Goal: Navigation & Orientation: Find specific page/section

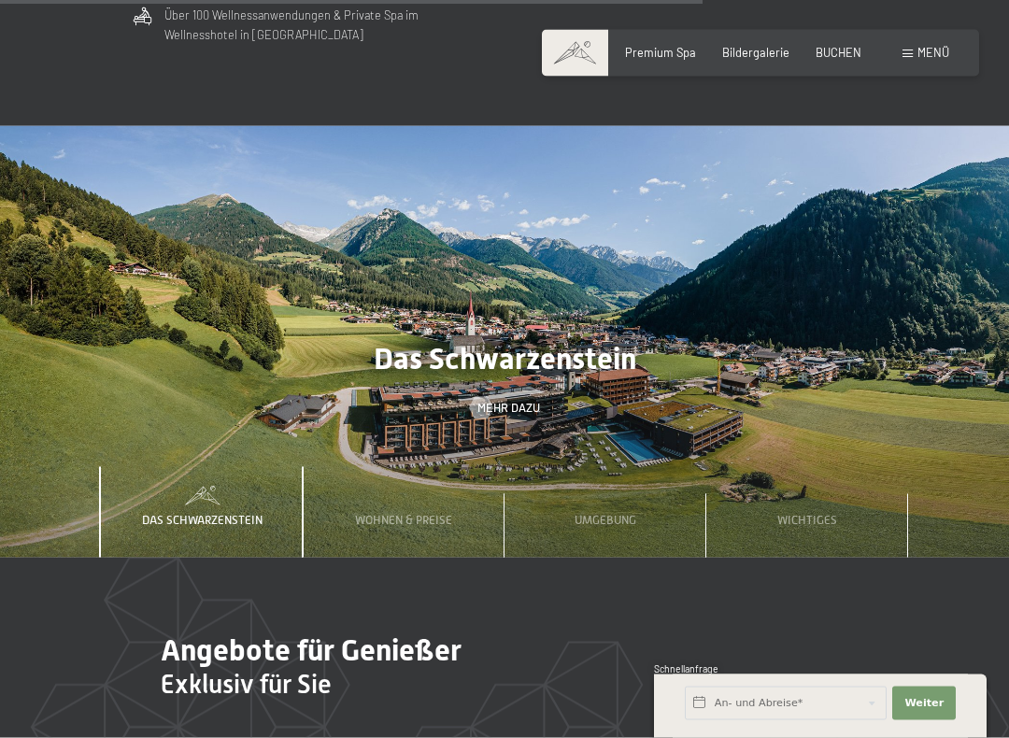
scroll to position [4471, 0]
click at [795, 466] on div "Wichtiges" at bounding box center [807, 512] width 82 height 92
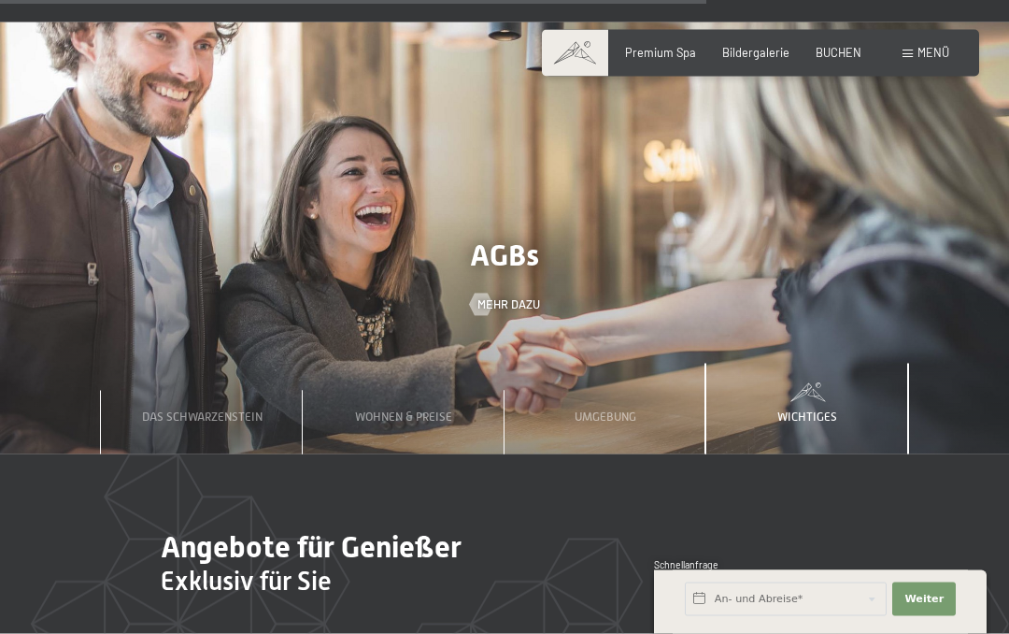
scroll to position [4468, 0]
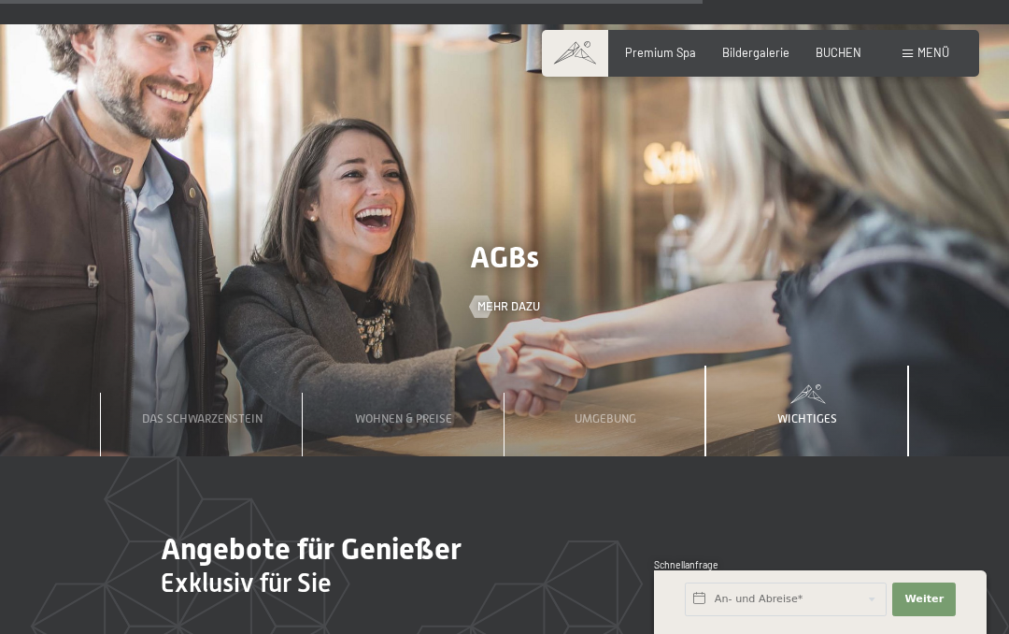
click at [610, 365] on div "Umgebung" at bounding box center [605, 411] width 84 height 92
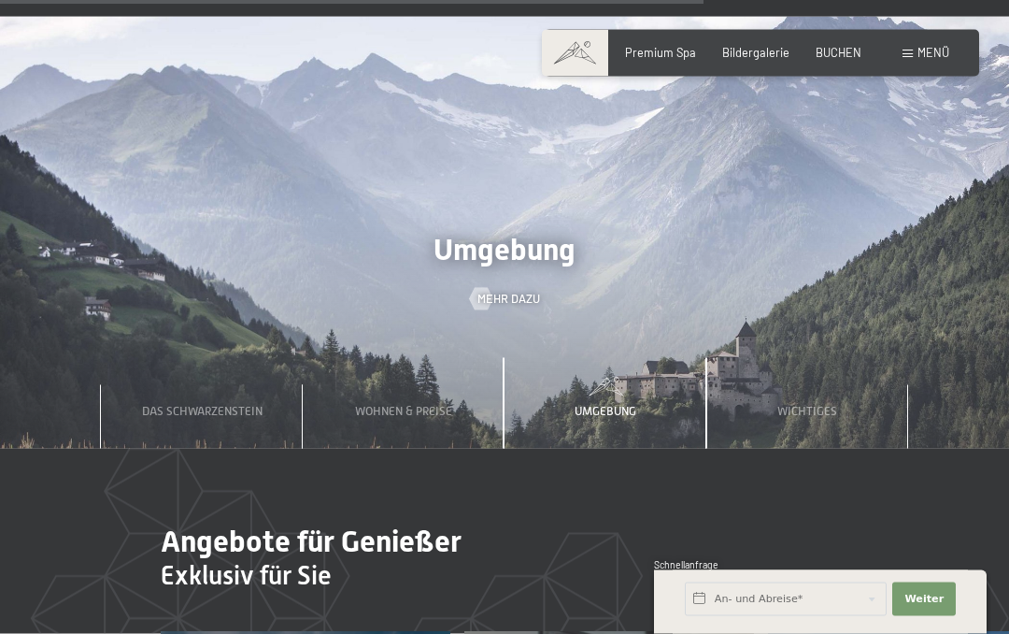
scroll to position [4475, 0]
click at [510, 291] on span "Mehr dazu" at bounding box center [509, 299] width 63 height 17
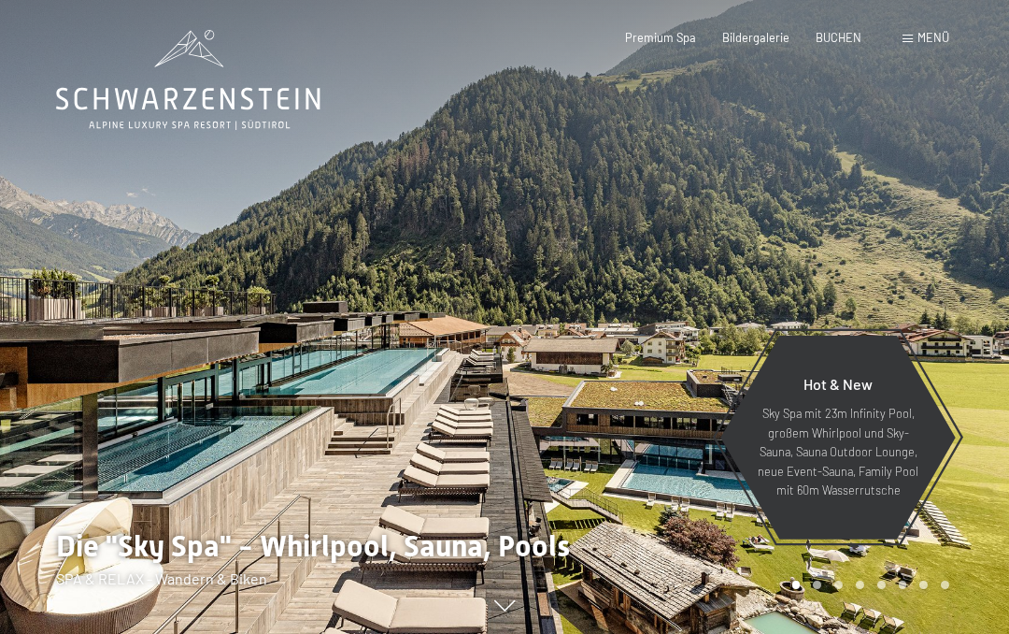
click at [751, 37] on span "Bildergalerie" at bounding box center [755, 37] width 67 height 15
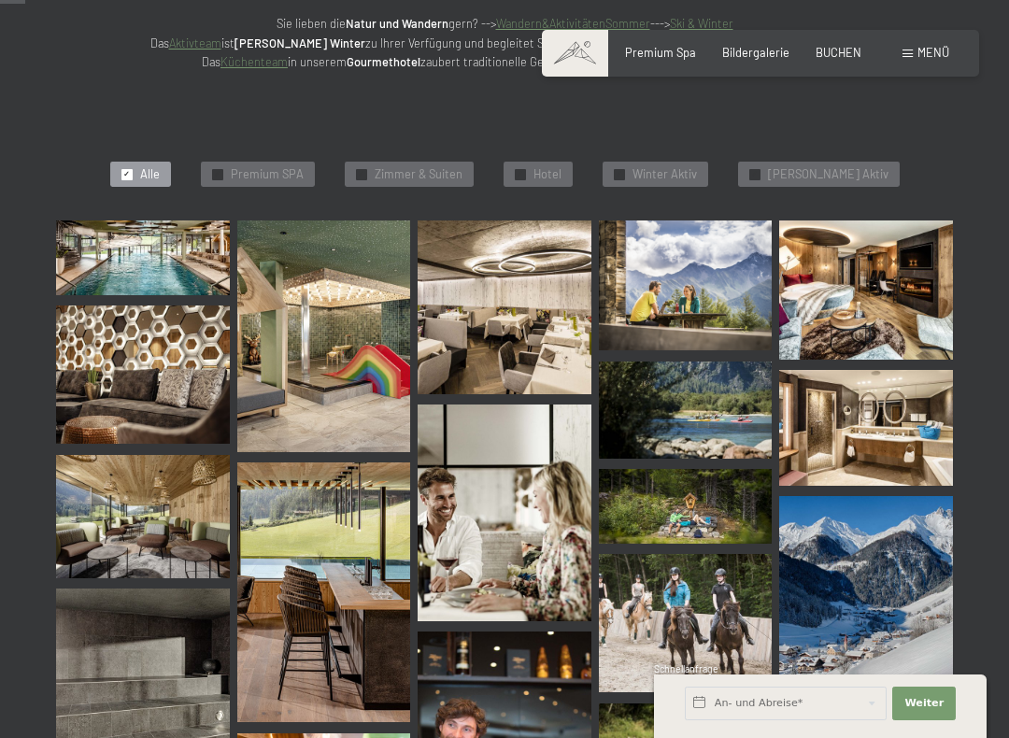
scroll to position [354, 0]
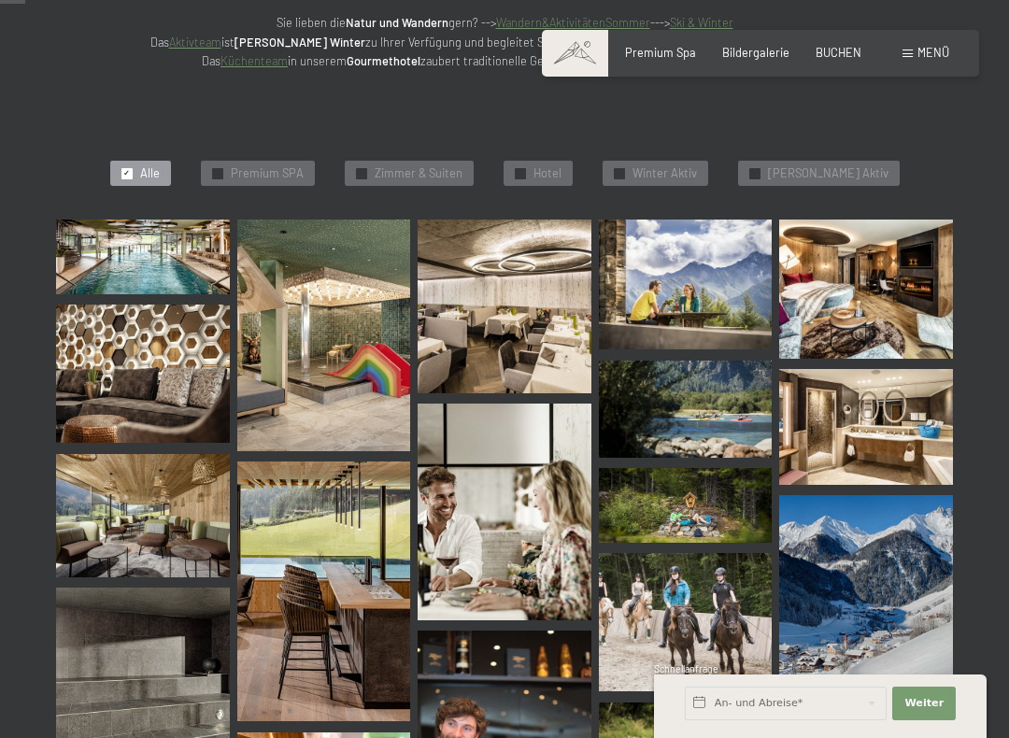
click at [194, 257] on img at bounding box center [143, 257] width 174 height 75
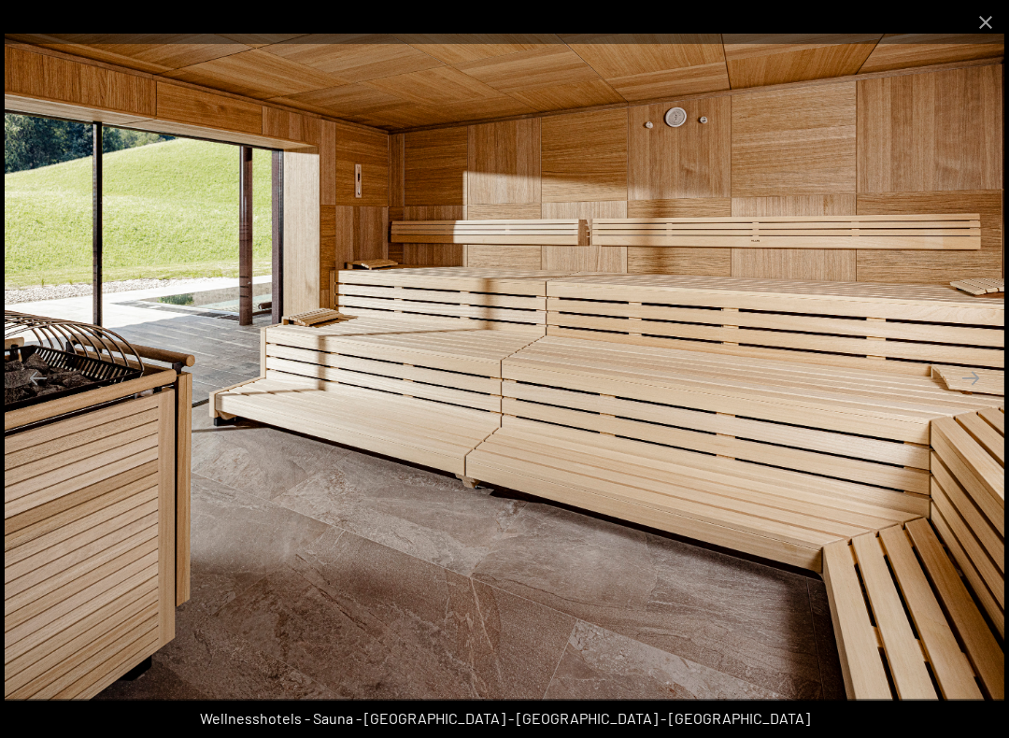
click at [980, 29] on button "Close gallery" at bounding box center [986, 22] width 47 height 44
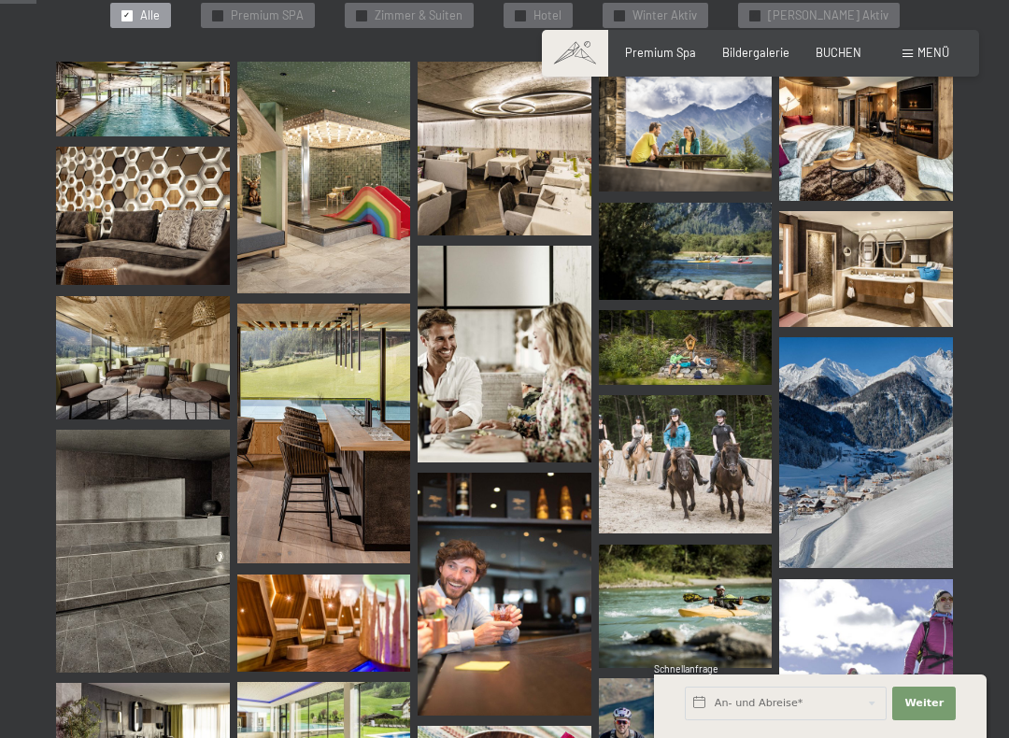
scroll to position [515, 0]
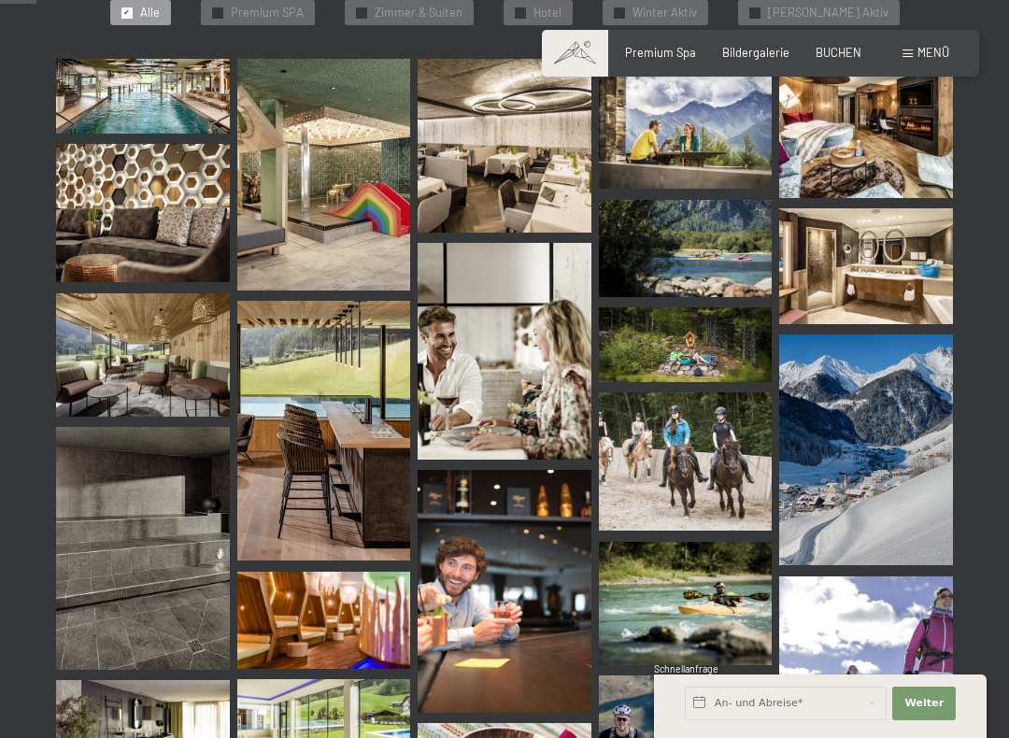
click at [723, 339] on img at bounding box center [686, 344] width 174 height 75
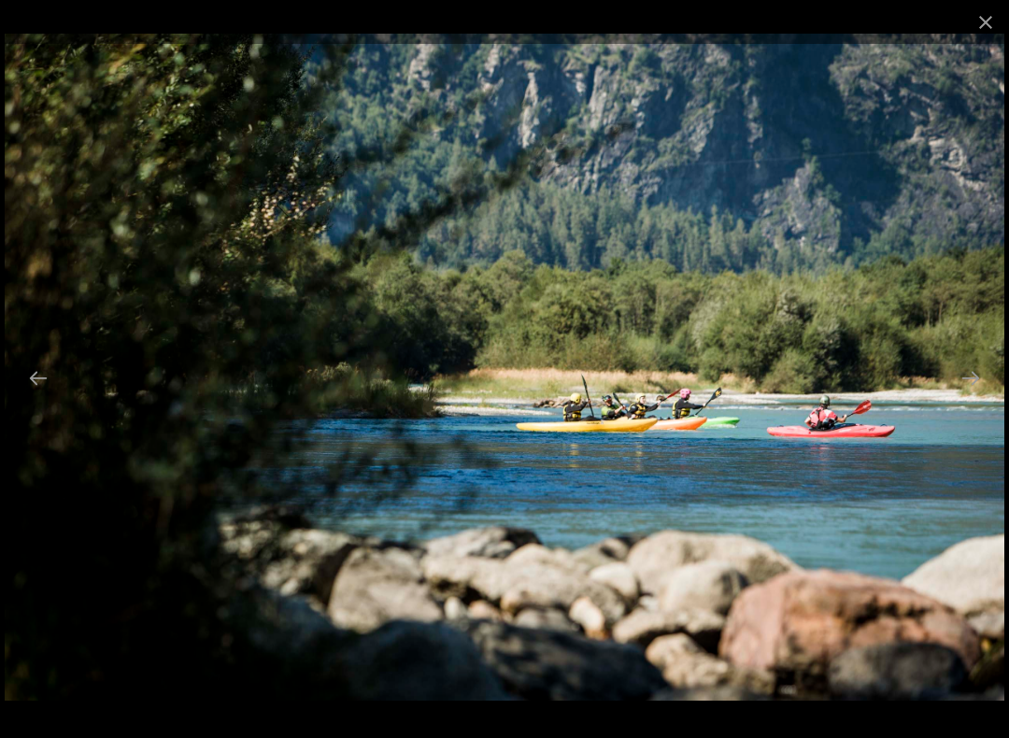
click at [985, 36] on button "Close gallery" at bounding box center [986, 22] width 47 height 44
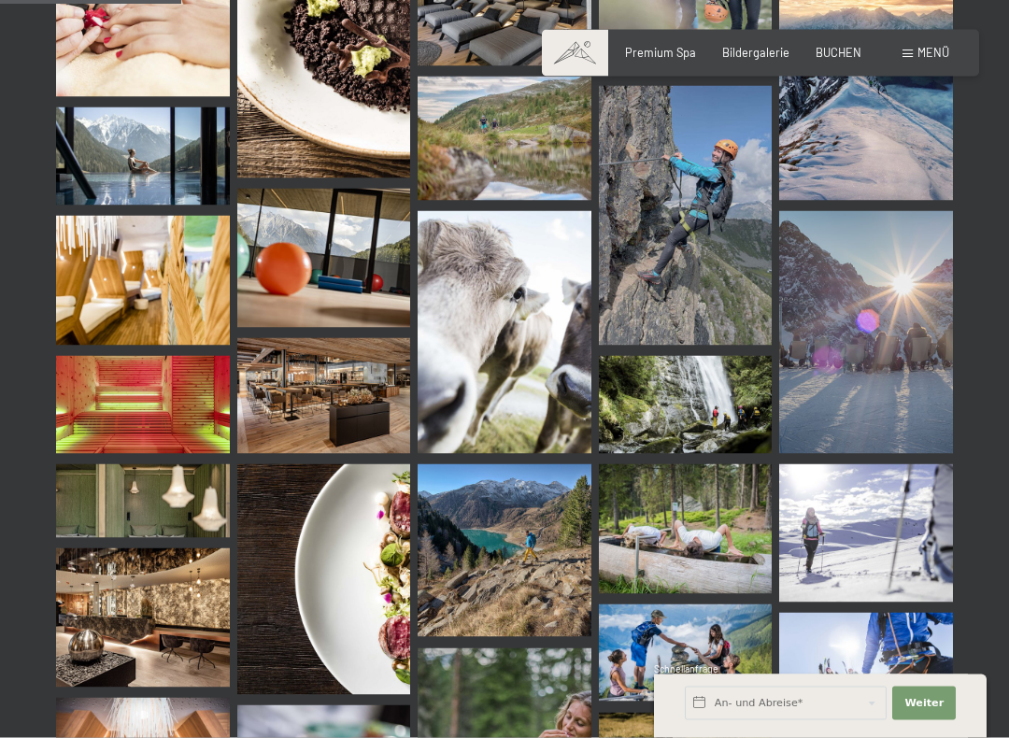
scroll to position [2542, 0]
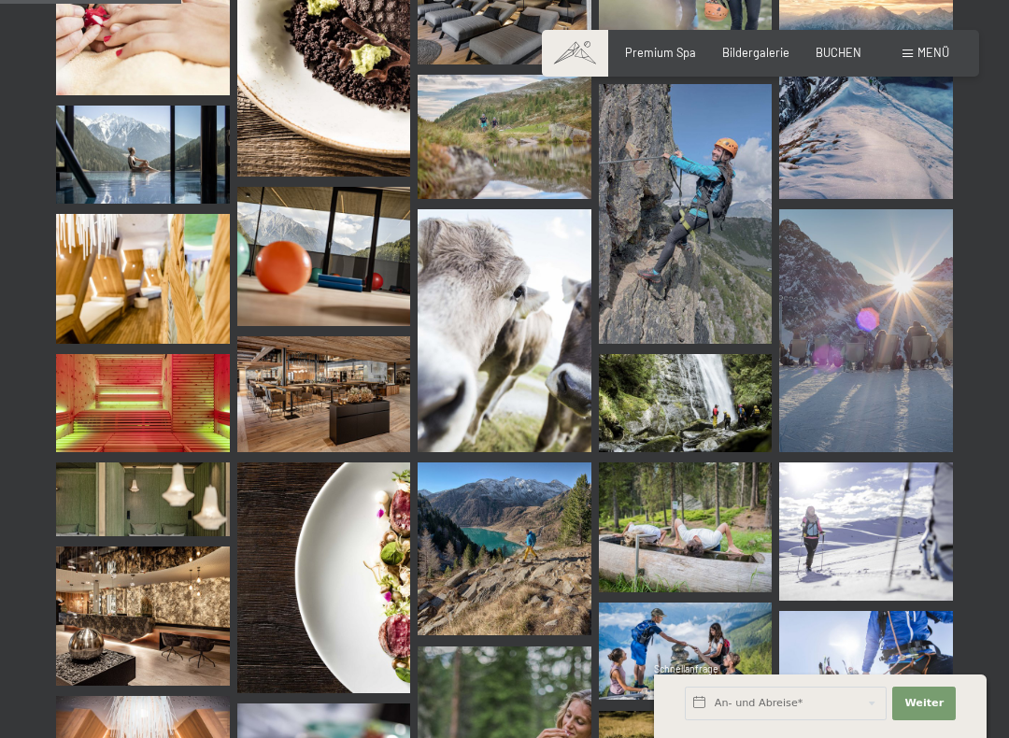
click at [140, 296] on img at bounding box center [143, 279] width 174 height 130
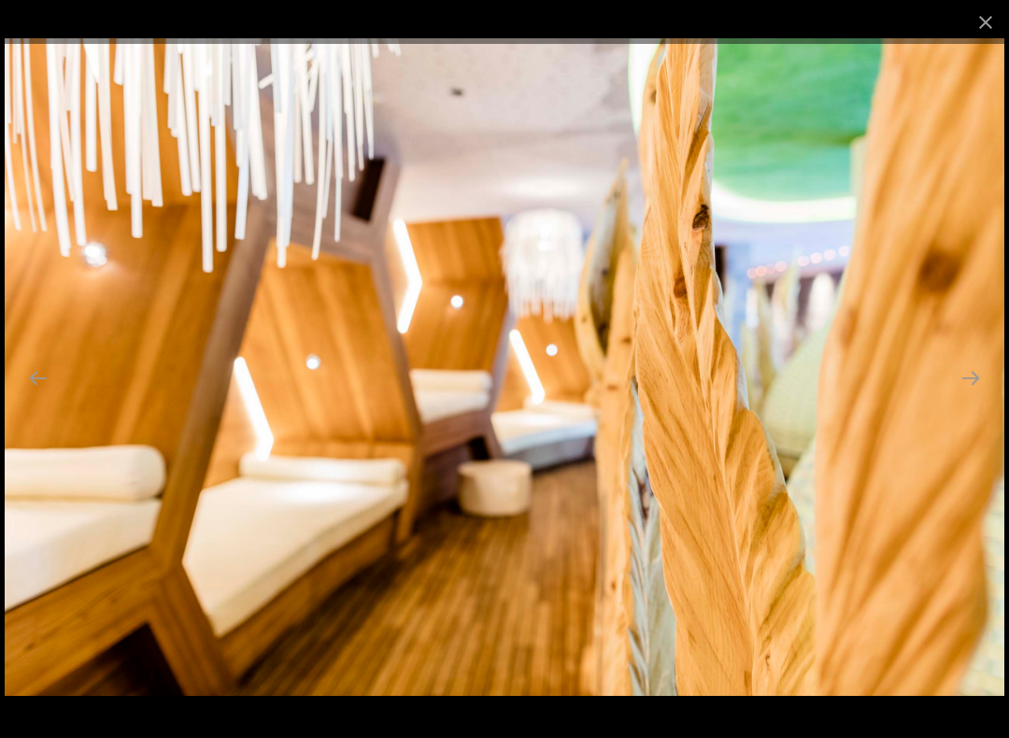
click at [975, 37] on button "Close gallery" at bounding box center [986, 22] width 47 height 44
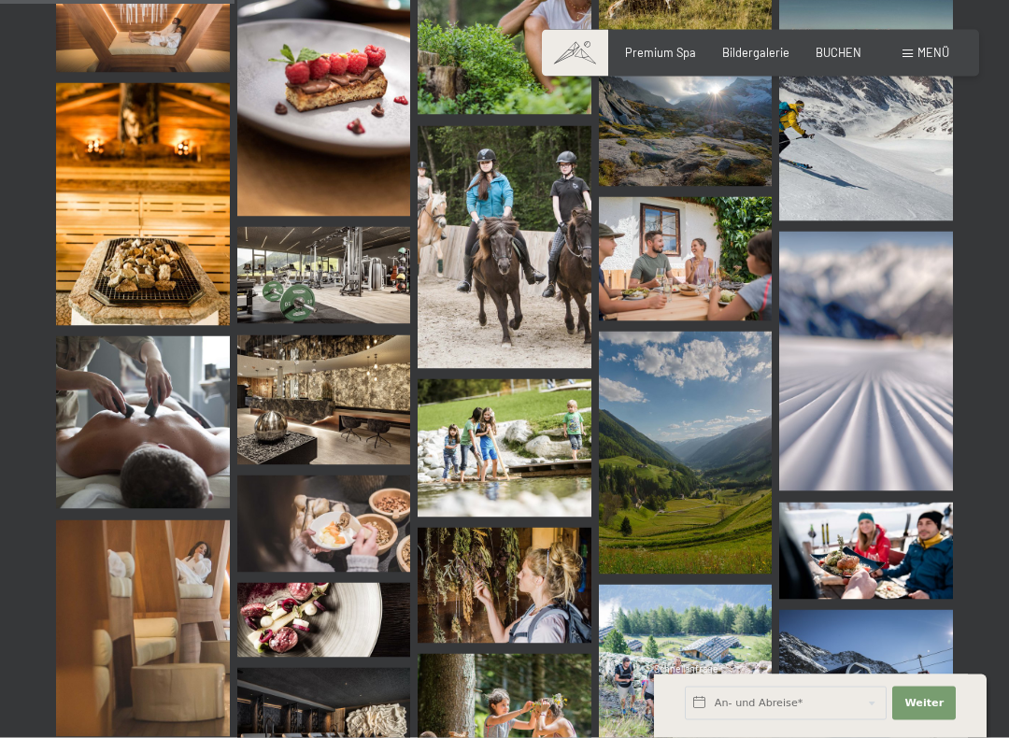
scroll to position [3291, 0]
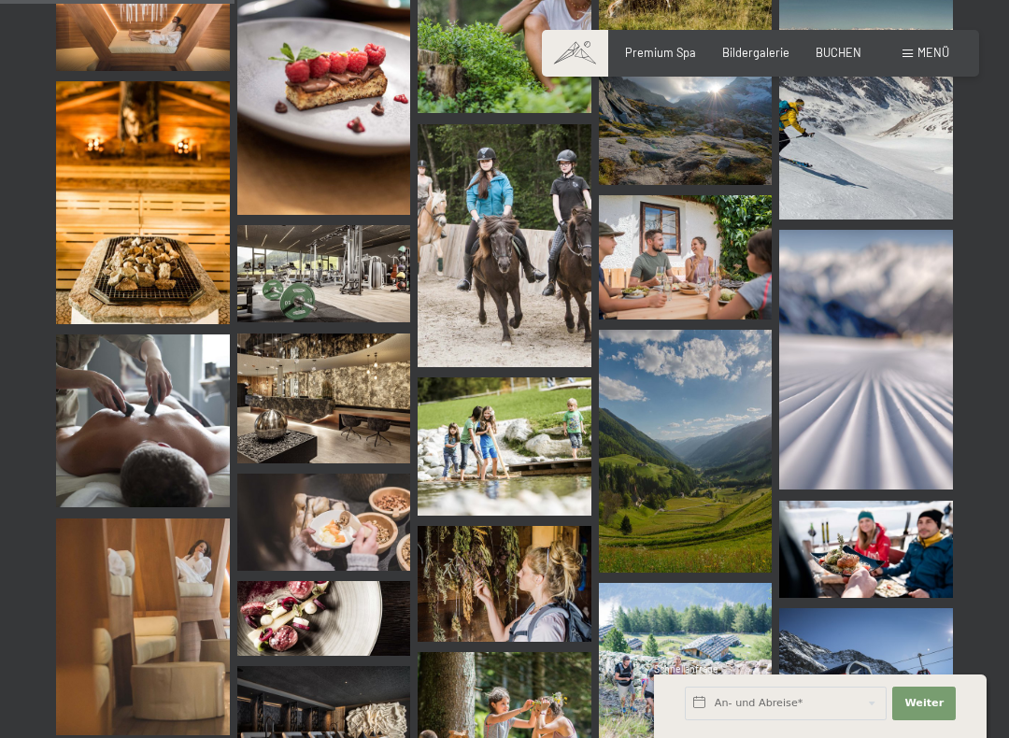
click at [342, 259] on img at bounding box center [324, 273] width 174 height 97
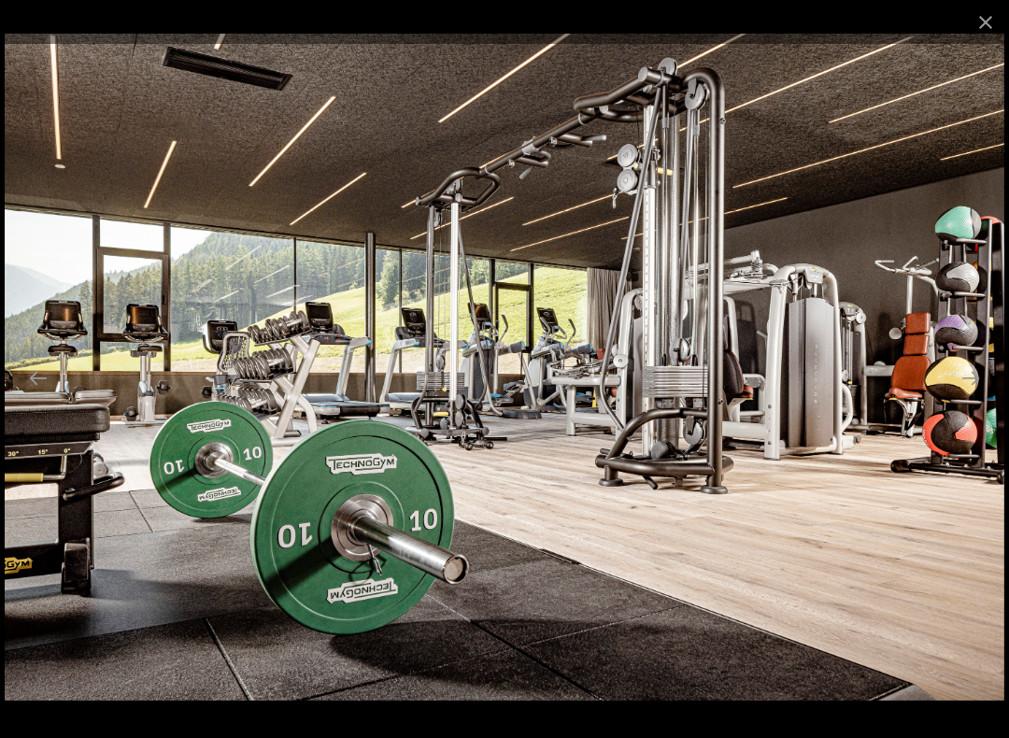
click at [979, 32] on button "Close gallery" at bounding box center [986, 22] width 47 height 44
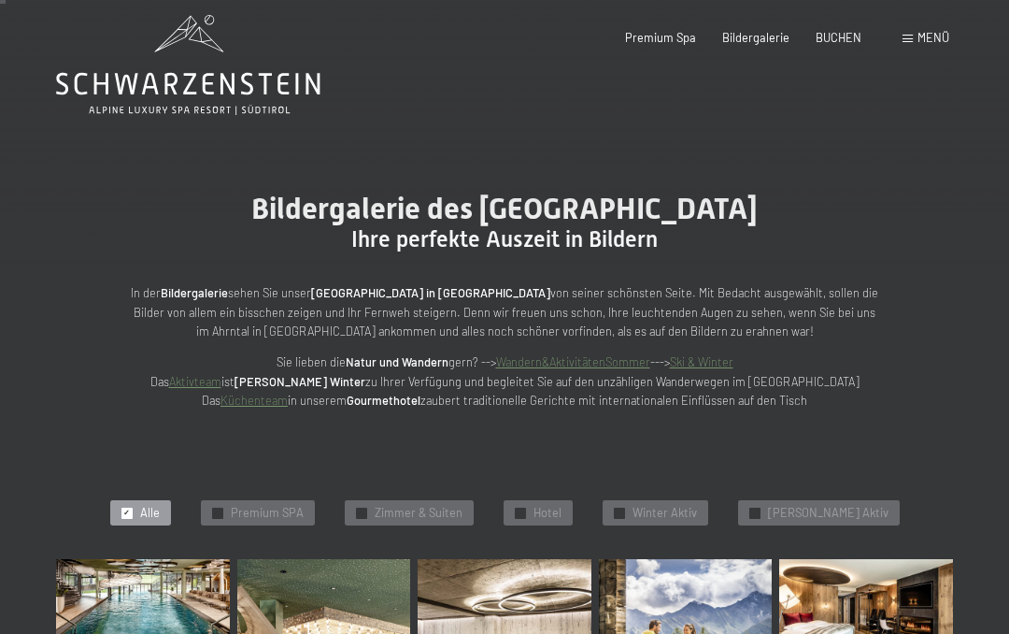
scroll to position [0, 0]
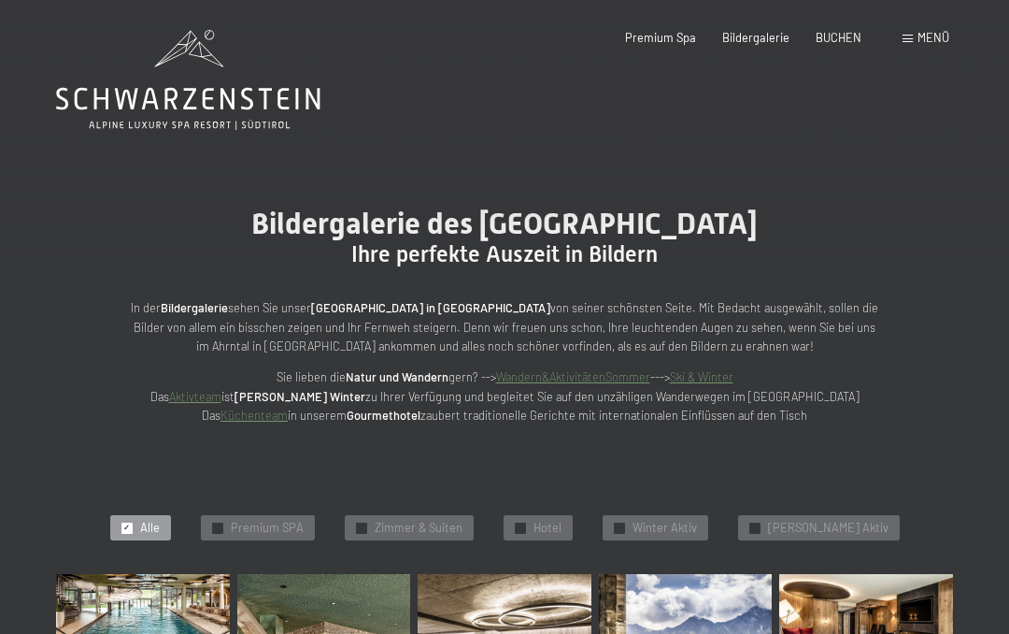
click at [934, 35] on span "Menü" at bounding box center [934, 37] width 32 height 15
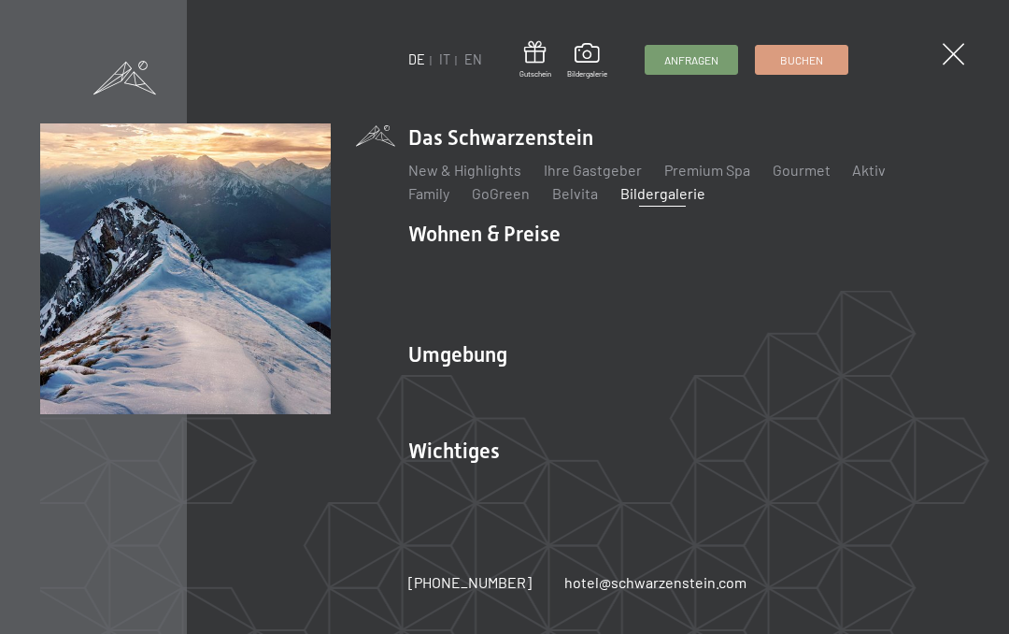
click at [468, 383] on link "Das Ahrntal" at bounding box center [446, 387] width 76 height 18
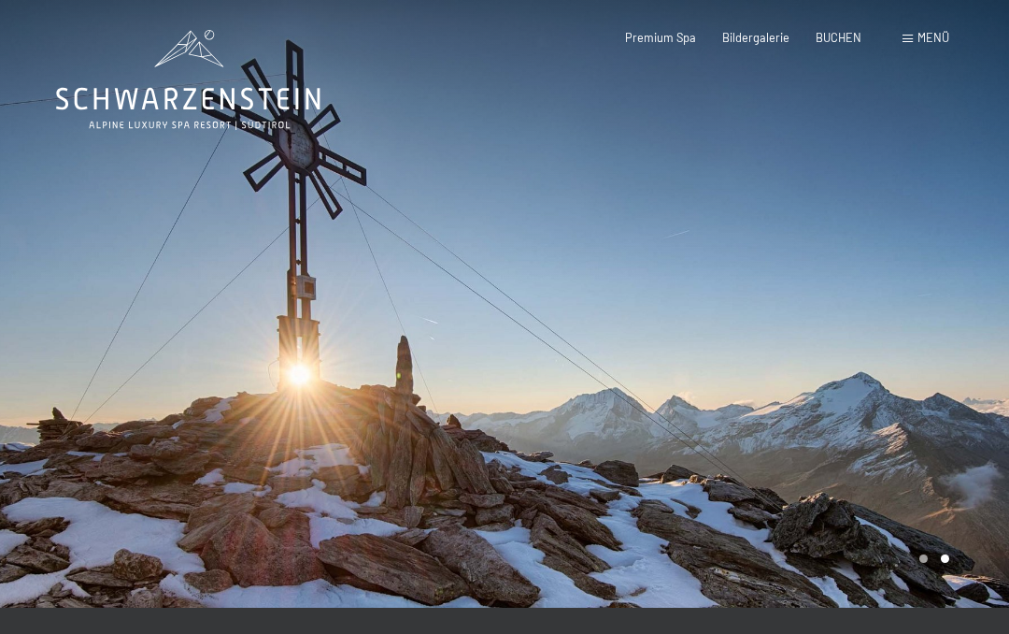
click at [236, 102] on icon at bounding box center [188, 80] width 264 height 100
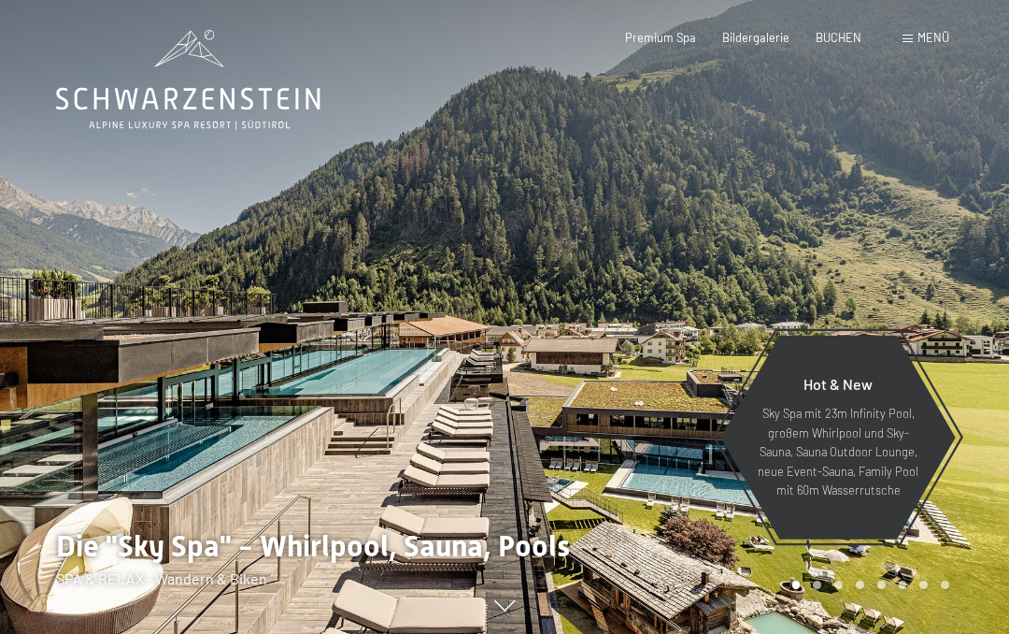
click at [936, 38] on span "Menü" at bounding box center [934, 37] width 32 height 15
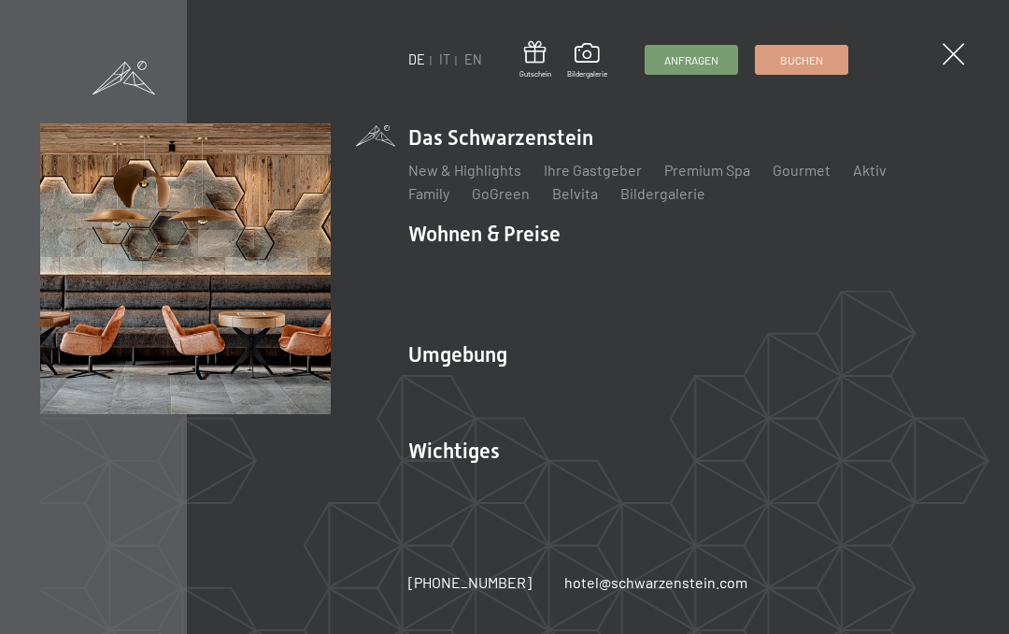
click at [727, 490] on link "Webcam & Wetter" at bounding box center [717, 483] width 118 height 18
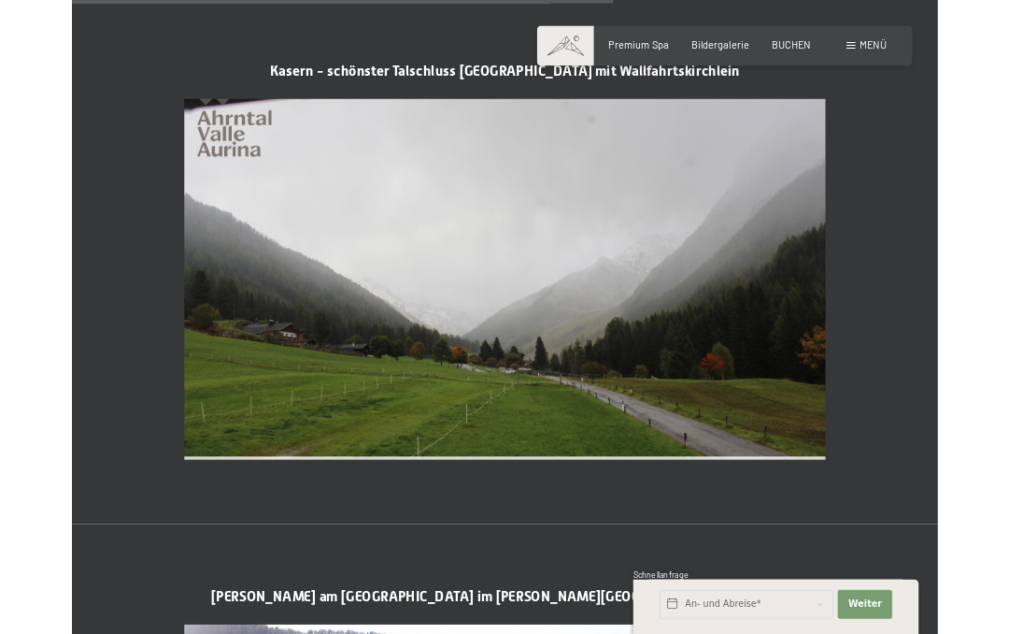
scroll to position [3159, 0]
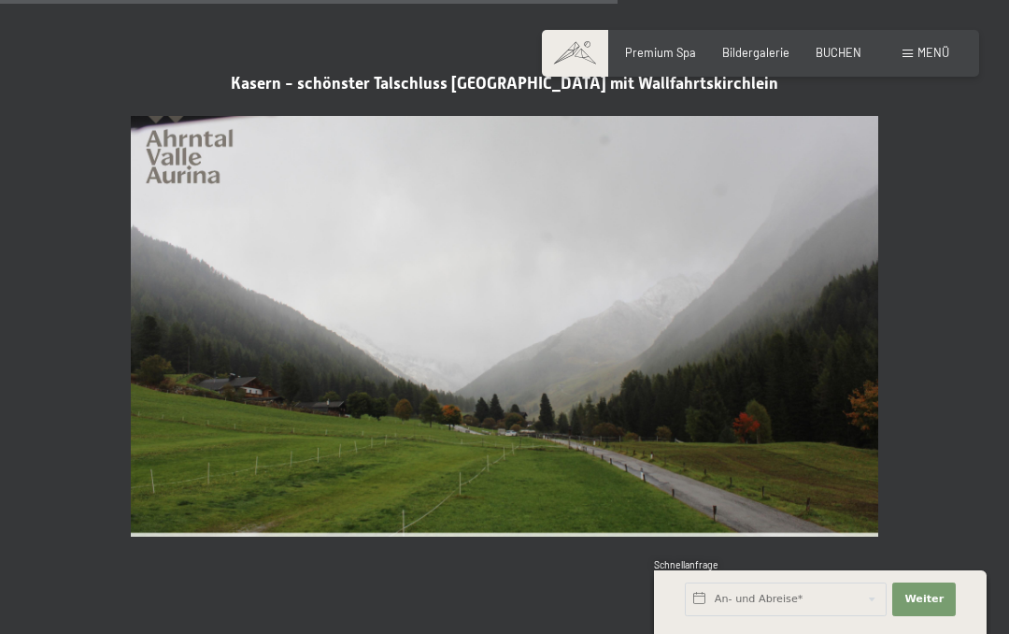
click at [720, 331] on img at bounding box center [505, 326] width 748 height 421
click at [766, 346] on img at bounding box center [505, 326] width 748 height 421
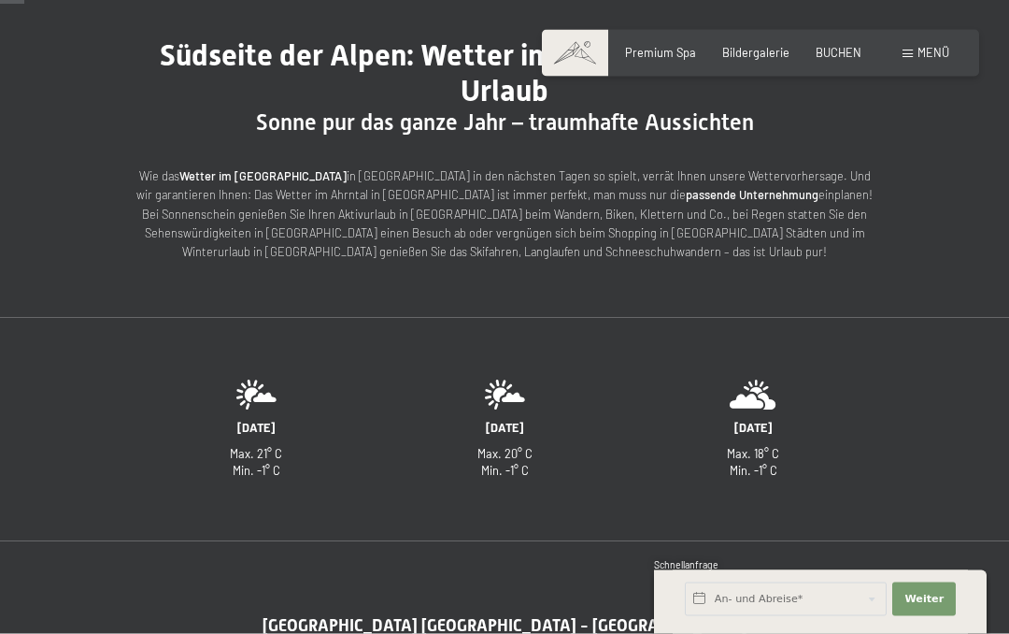
scroll to position [0, 0]
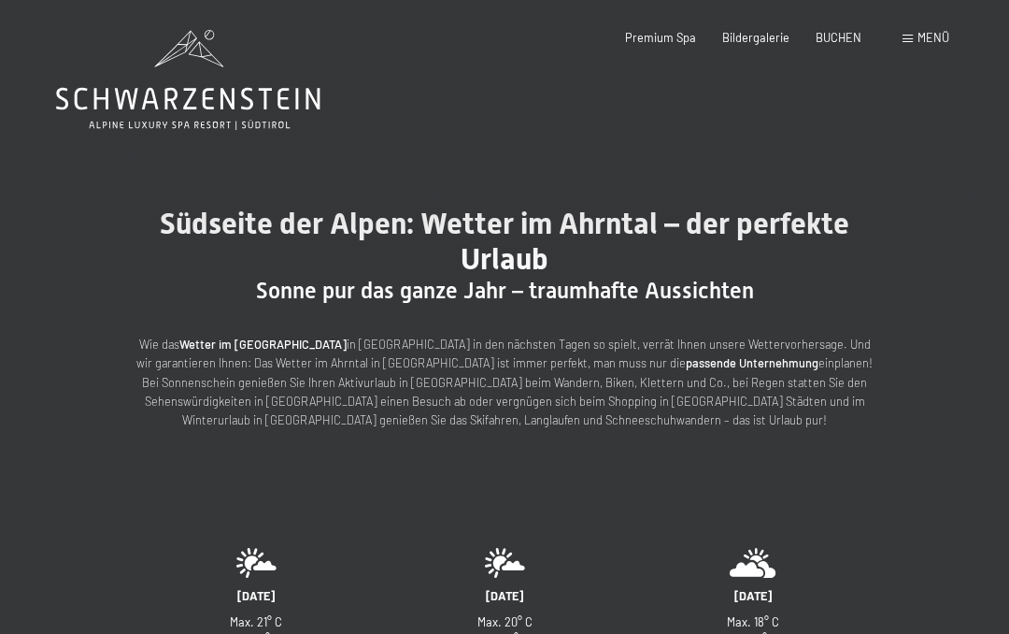
click at [934, 39] on span "Menü" at bounding box center [934, 37] width 32 height 15
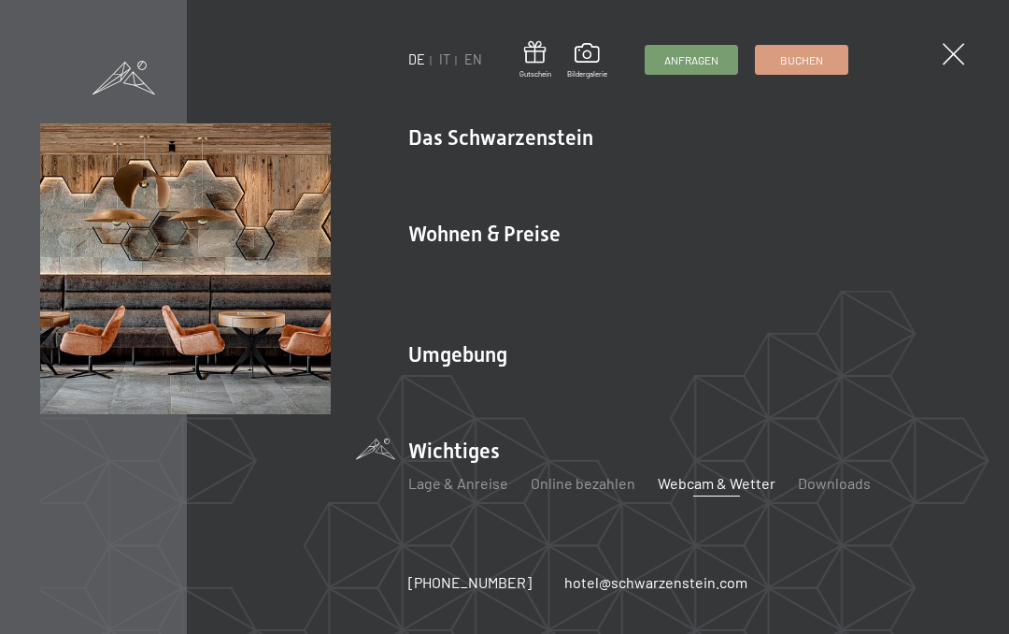
click at [483, 485] on link "Lage & Anreise" at bounding box center [458, 483] width 100 height 18
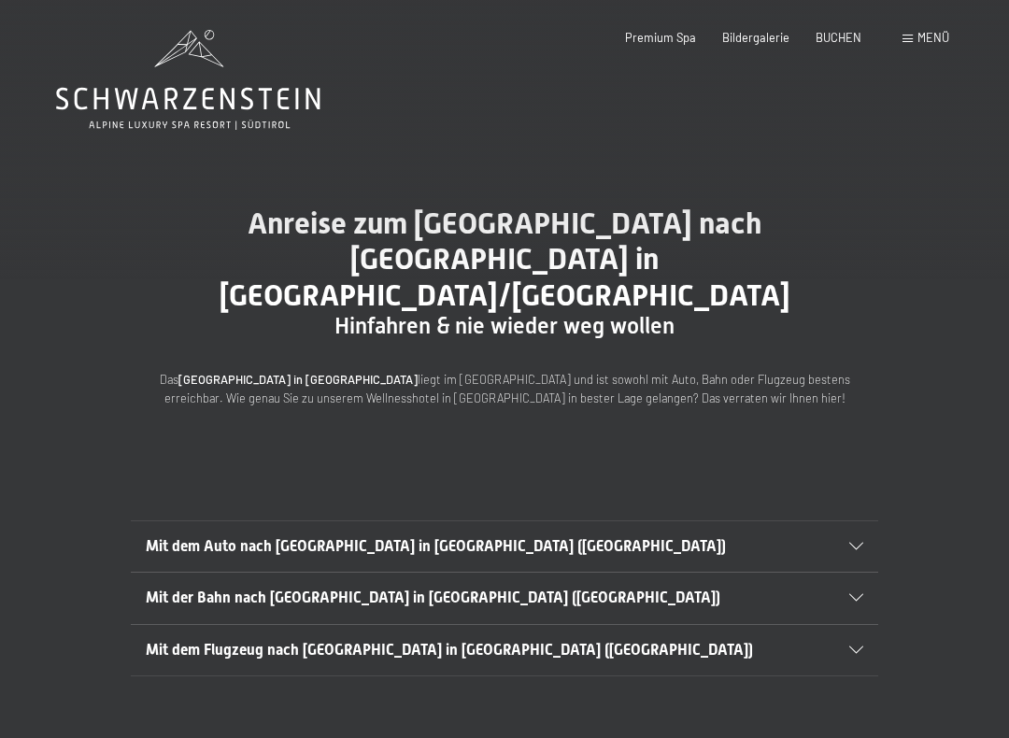
click at [847, 521] on div "Mit dem Auto nach [GEOGRAPHIC_DATA] in [GEOGRAPHIC_DATA] ([GEOGRAPHIC_DATA])" at bounding box center [505, 546] width 718 height 50
